Goal: Transaction & Acquisition: Download file/media

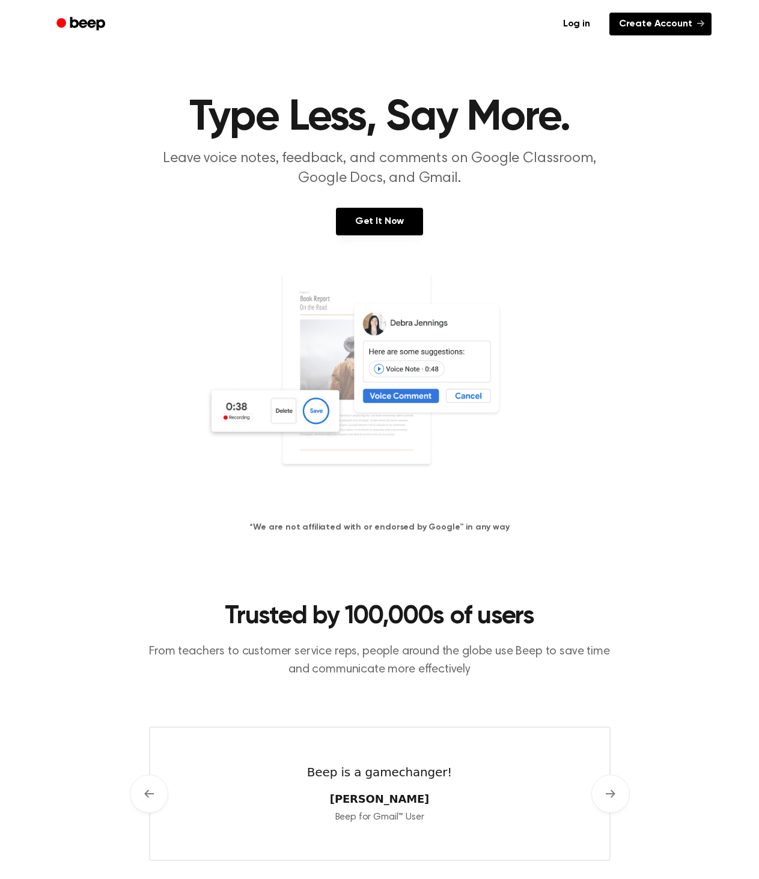
click at [659, 23] on link "Create Account" at bounding box center [660, 24] width 102 height 23
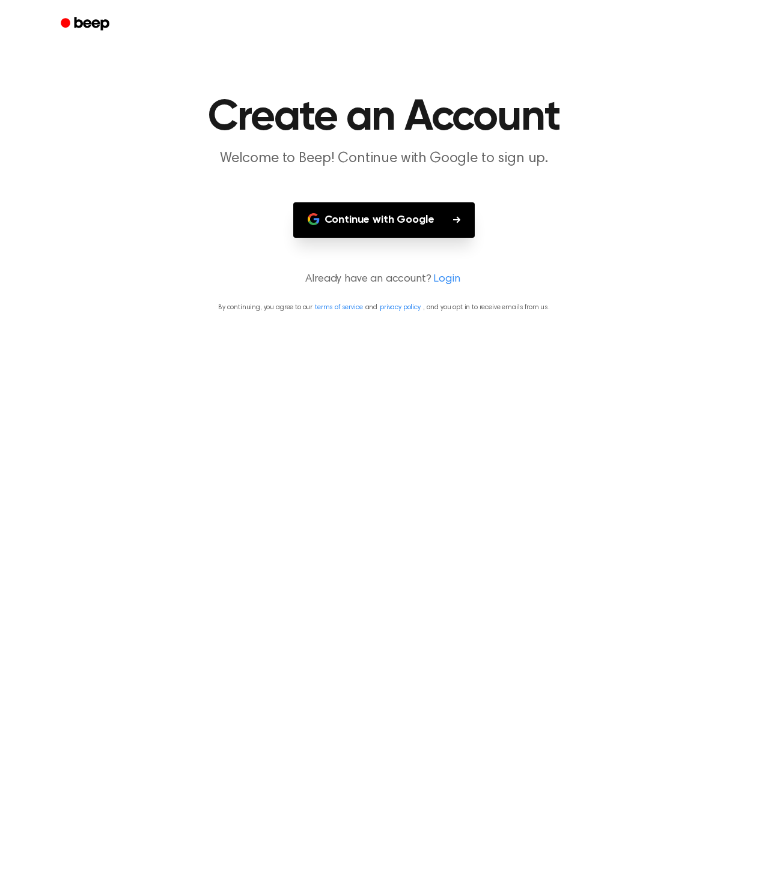
click at [396, 223] on button "Continue with Google" at bounding box center [384, 219] width 182 height 35
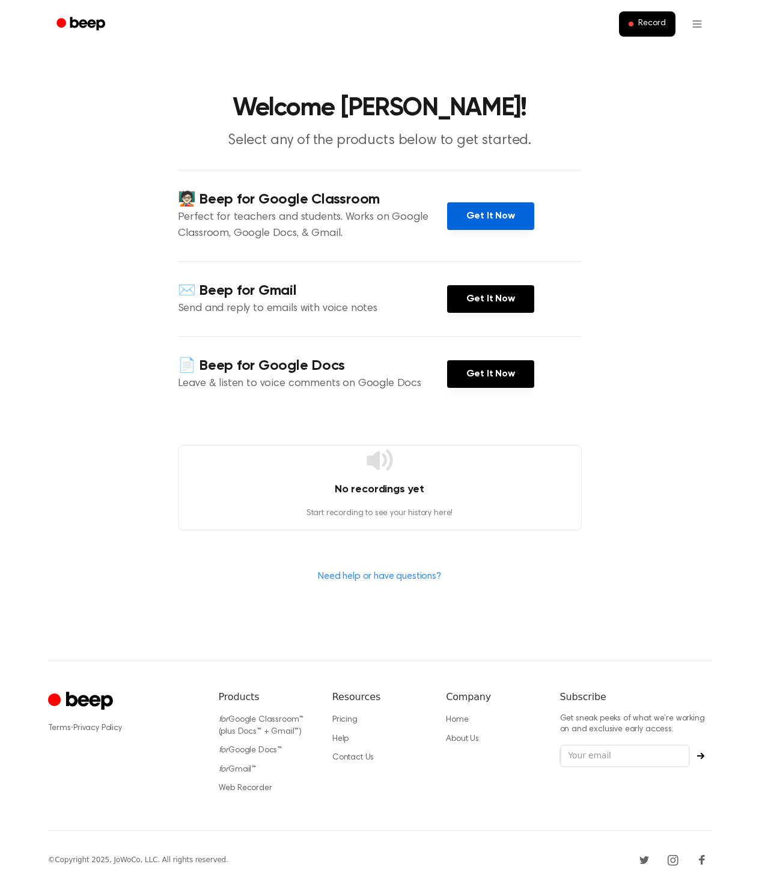
click at [498, 220] on link "Get It Now" at bounding box center [490, 216] width 87 height 28
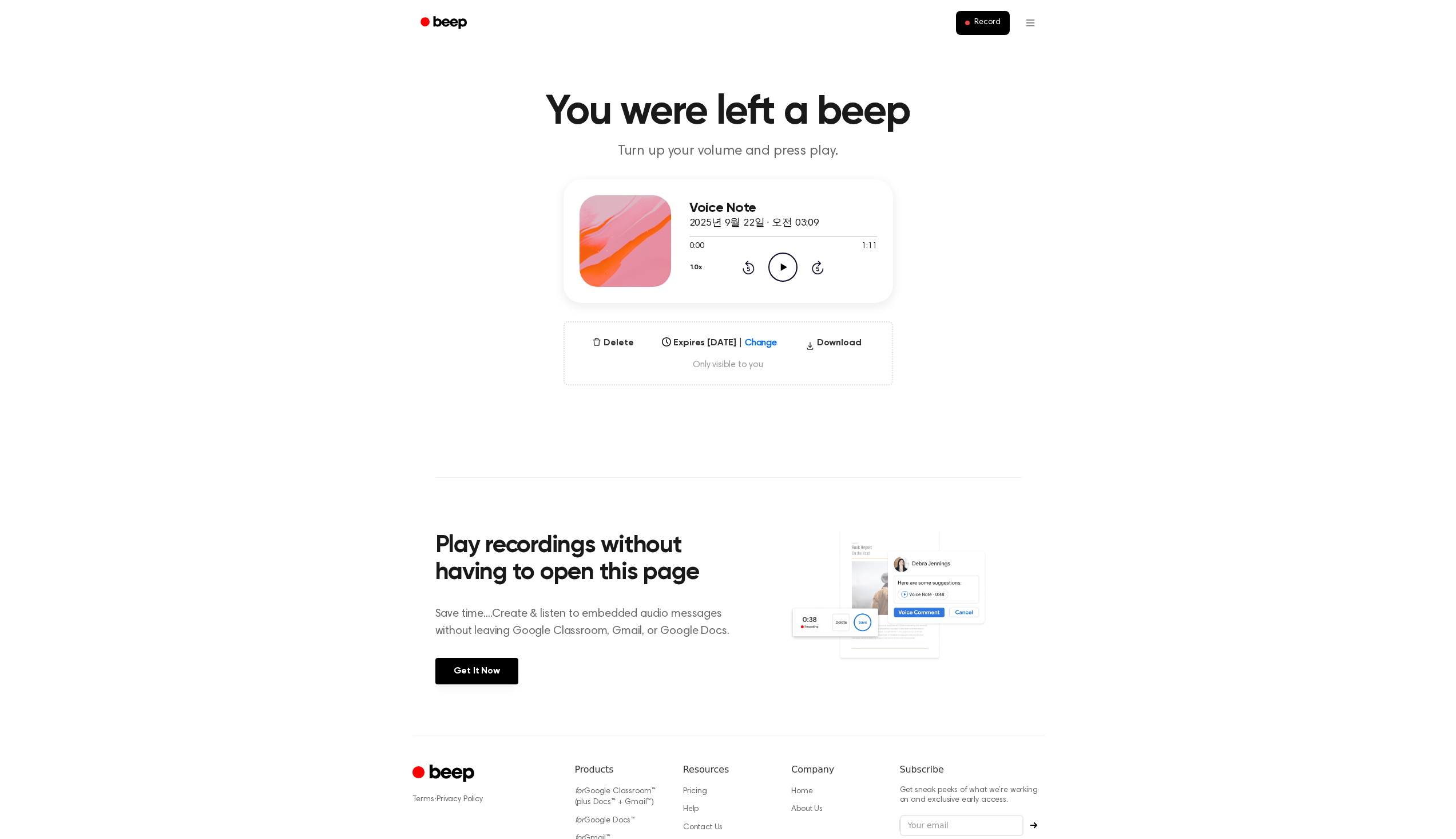
click at [791, 271] on icon "Play Audio" at bounding box center [783, 267] width 30 height 30
drag, startPoint x: 1105, startPoint y: 469, endPoint x: 1095, endPoint y: 444, distance: 26.9
click at [1102, 467] on main "You were left a beep Turn up your volume and press play. Voice Note 2025년 9월 22…" at bounding box center [728, 367] width 1456 height 735
